Goal: Task Accomplishment & Management: Check status

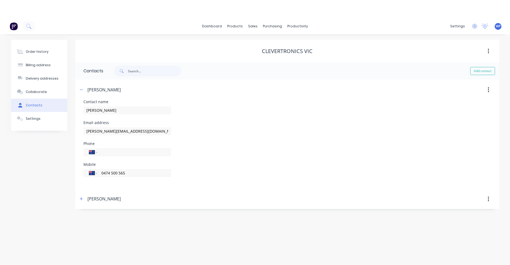
select select "AU"
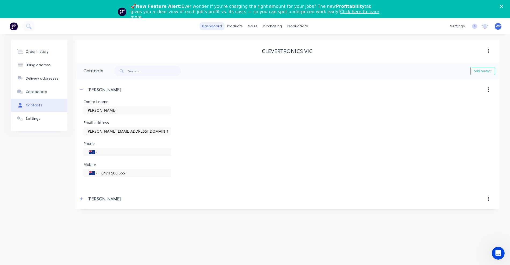
click at [211, 25] on link "dashboard" at bounding box center [211, 26] width 25 height 8
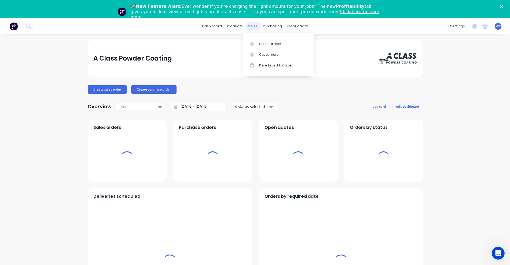
click at [250, 27] on div "sales" at bounding box center [253, 26] width 15 height 8
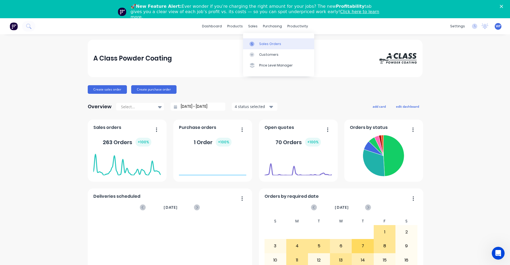
click at [261, 43] on div "Sales Orders" at bounding box center [270, 44] width 22 height 5
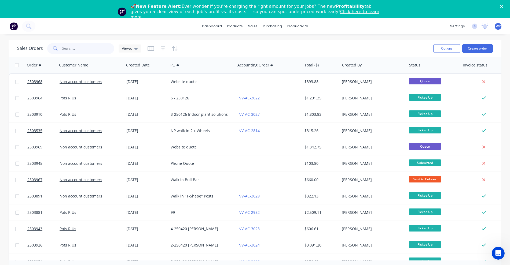
click at [81, 50] on input "text" at bounding box center [88, 48] width 52 height 11
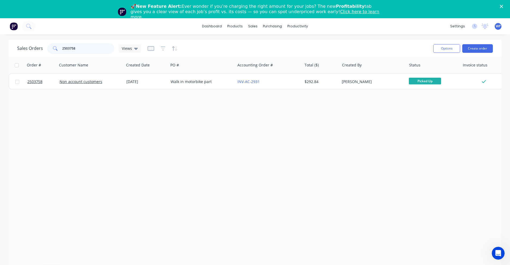
type input "2503758"
